Goal: Information Seeking & Learning: Learn about a topic

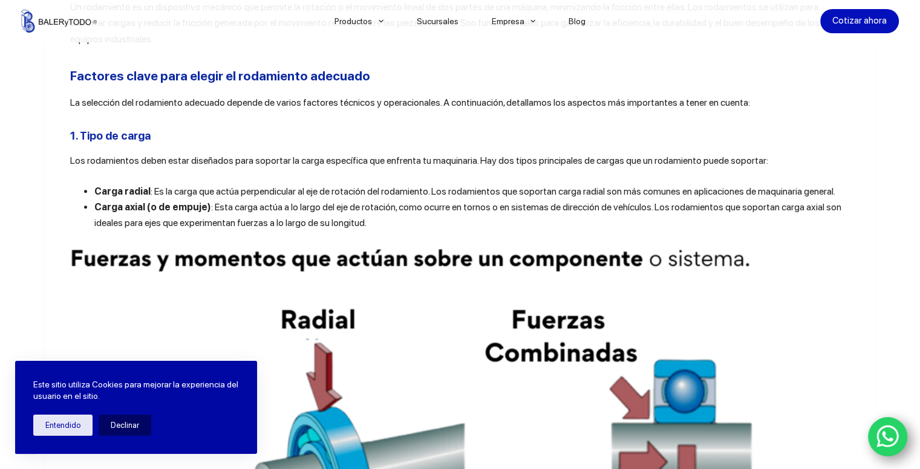
scroll to position [605, 0]
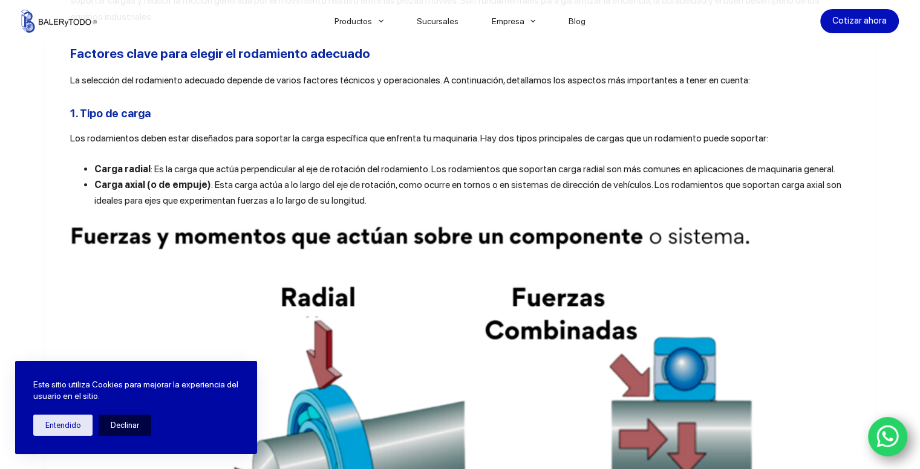
click at [111, 426] on button "Declinar" at bounding box center [125, 425] width 53 height 21
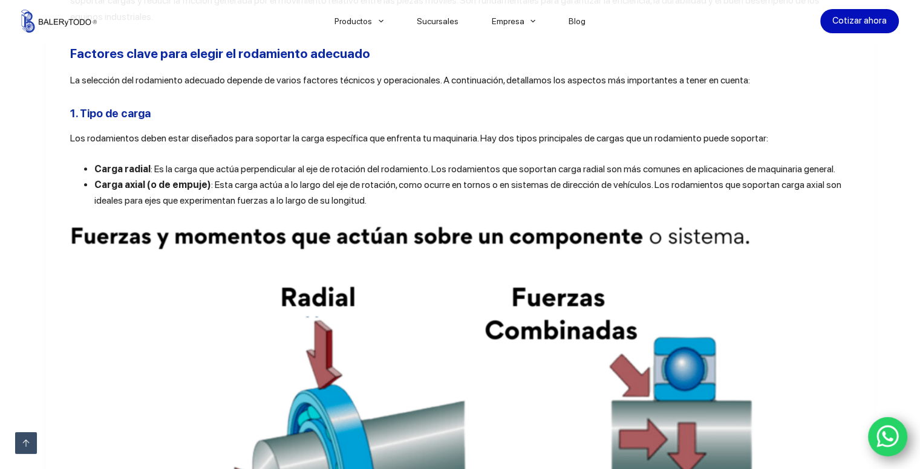
scroll to position [544, 0]
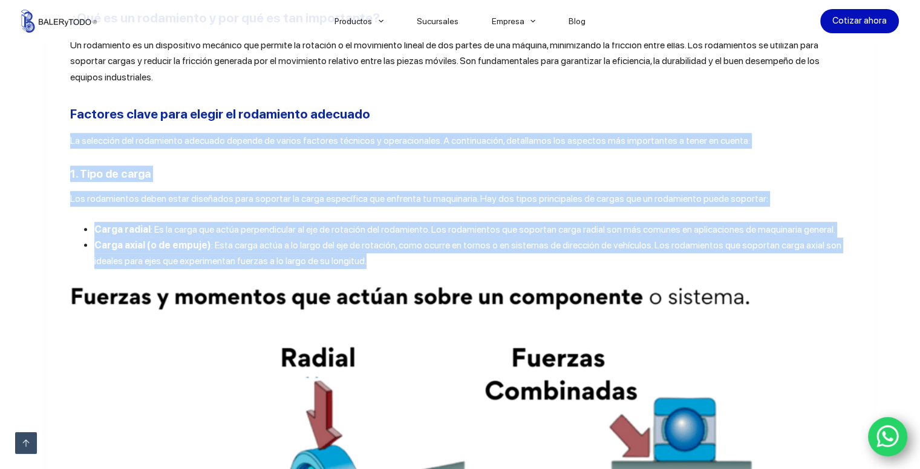
drag, startPoint x: 62, startPoint y: 135, endPoint x: 476, endPoint y: 255, distance: 430.9
copy div "La selección del rodamiento adecuado depende de varios factores técnicos y oper…"
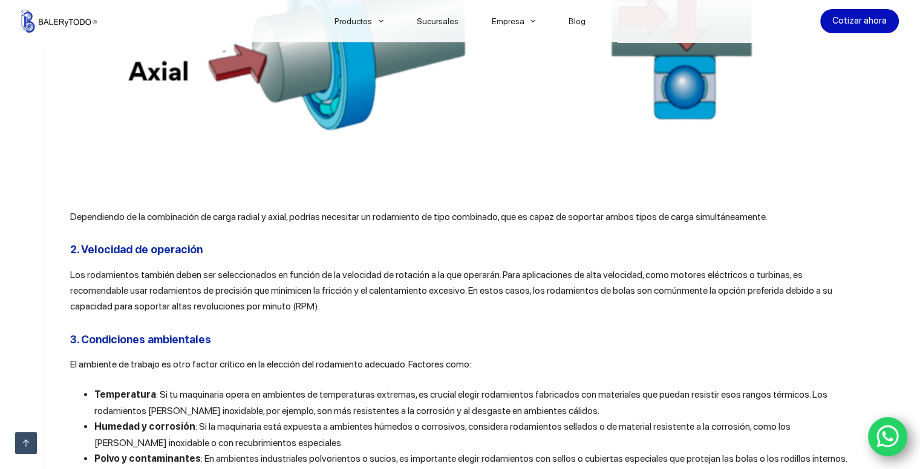
scroll to position [1088, 0]
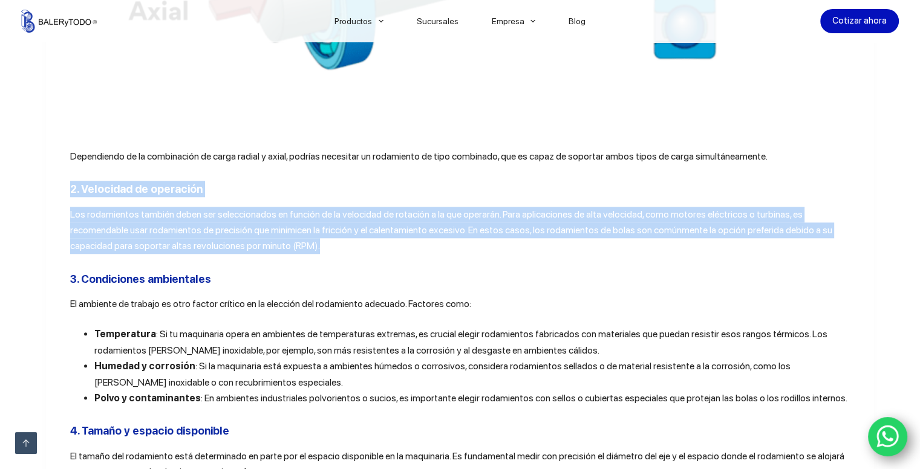
drag, startPoint x: 63, startPoint y: 190, endPoint x: 324, endPoint y: 257, distance: 269.5
copy div "2. Velocidad de operación Los rodamientos también deben ser seleccionados en fu…"
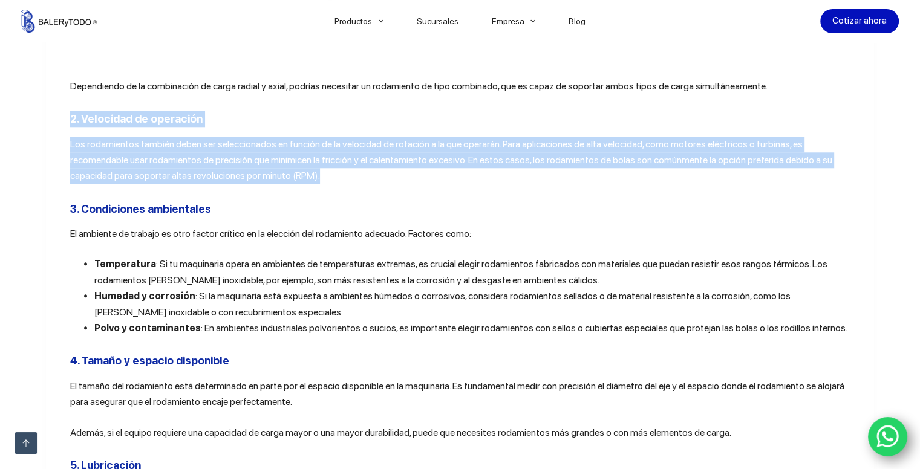
scroll to position [1209, 0]
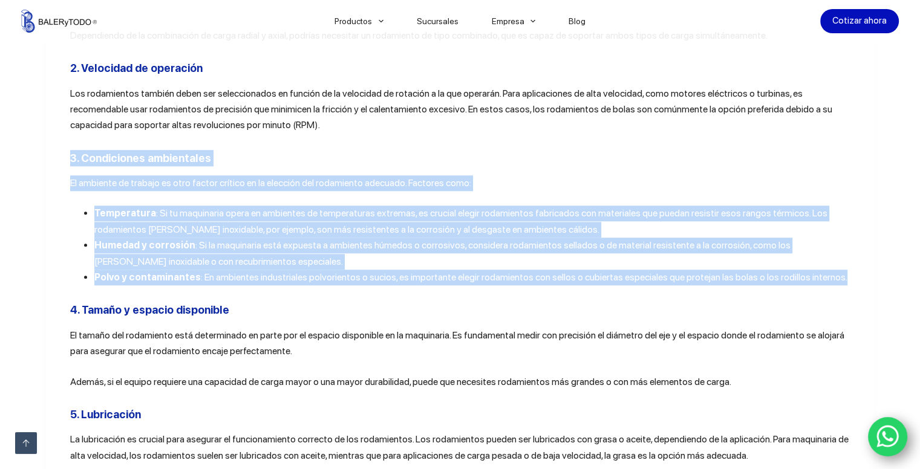
drag, startPoint x: 69, startPoint y: 159, endPoint x: 837, endPoint y: 278, distance: 777.0
click at [837, 278] on article "Compartir En el mundo de la maquinaria industrial, los rodamientos son componen…" at bounding box center [460, 463] width 828 height 2631
copy div "3. Condiciones ambientales El ambiente de trabajo es otro factor crítico en la …"
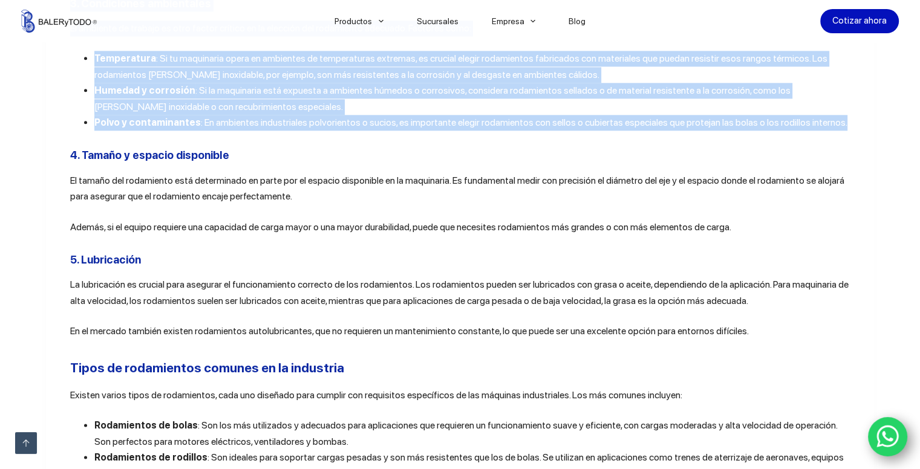
scroll to position [1391, 0]
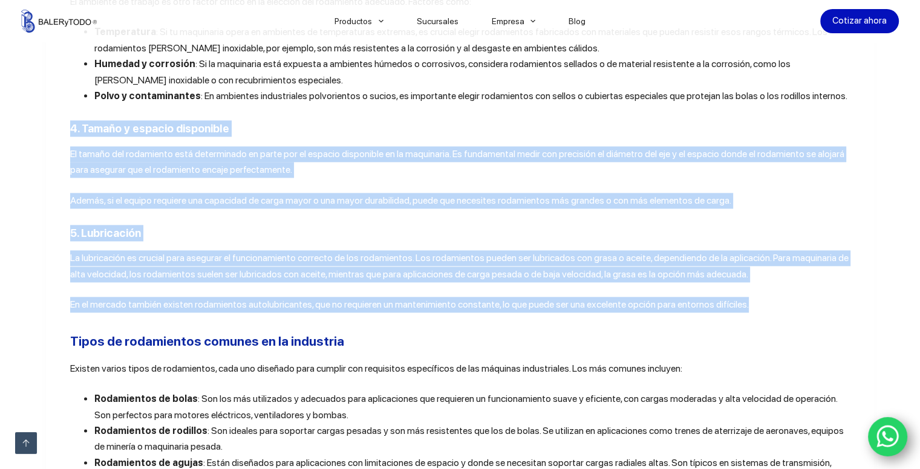
drag, startPoint x: 59, startPoint y: 132, endPoint x: 757, endPoint y: 312, distance: 720.6
click at [757, 312] on article "Compartir En el mundo de la maquinaria industrial, los rodamientos son componen…" at bounding box center [460, 281] width 828 height 2631
copy div "4. Tamaño y espacio disponible El tamaño del rodamiento está determinado en par…"
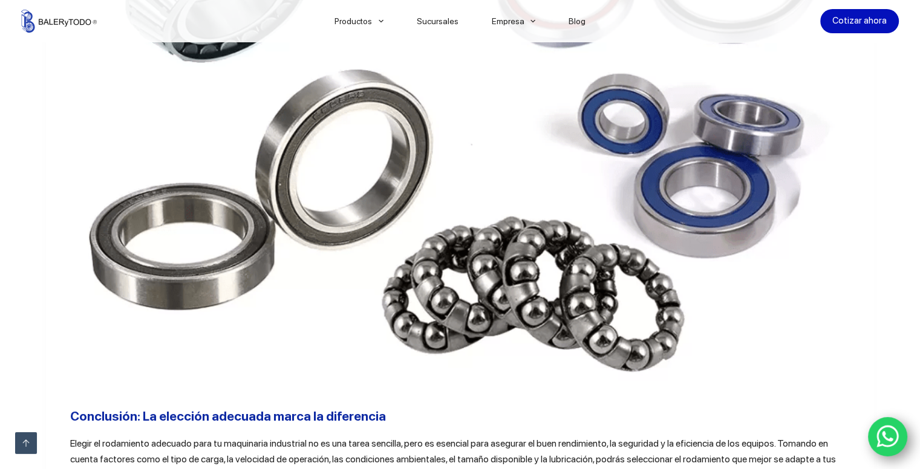
scroll to position [1874, 0]
